Goal: Find specific page/section: Find specific page/section

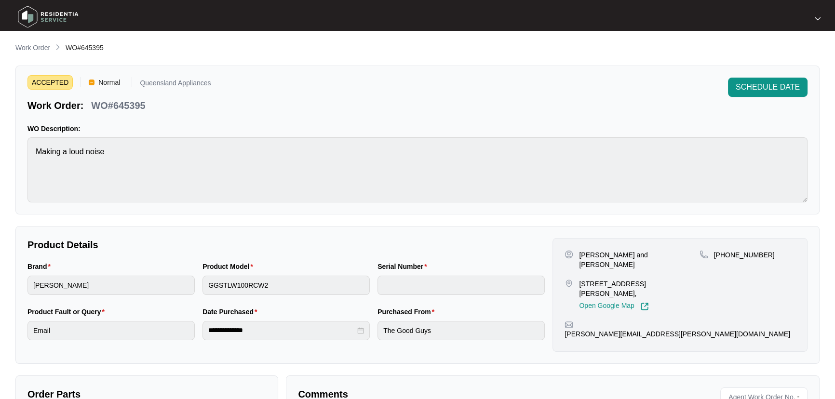
drag, startPoint x: 0, startPoint y: 0, endPoint x: 37, endPoint y: 41, distance: 55.7
click at [37, 41] on main "**********" at bounding box center [417, 271] width 835 height 542
click at [44, 48] on p "Work Order" at bounding box center [32, 48] width 35 height 10
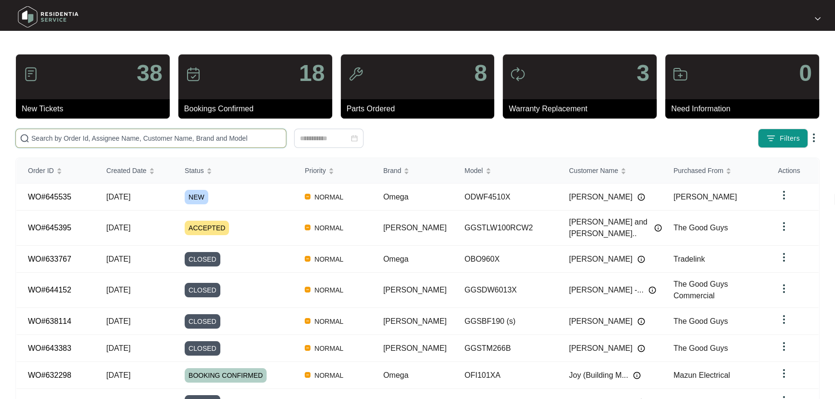
click at [115, 138] on input "text" at bounding box center [156, 138] width 251 height 11
paste input "645535"
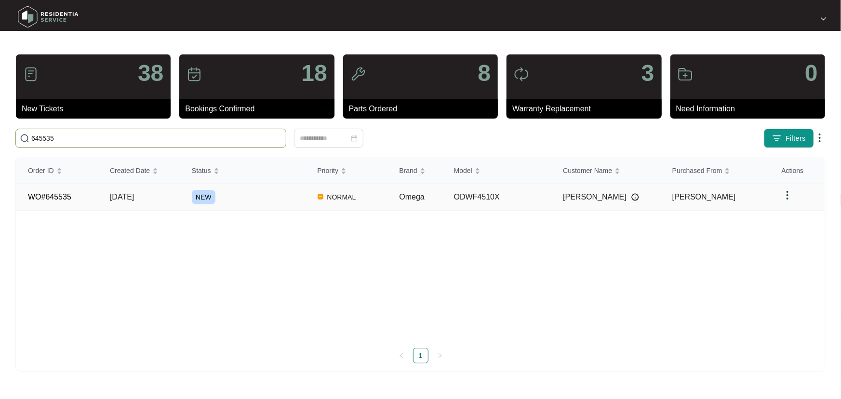
type input "645535"
click at [297, 208] on td "NEW" at bounding box center [243, 197] width 126 height 27
